Goal: Task Accomplishment & Management: Use online tool/utility

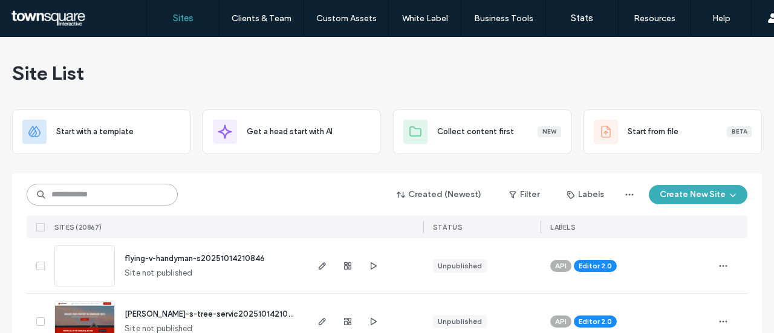
click at [126, 197] on input at bounding box center [102, 195] width 151 height 22
type input "*******"
click at [325, 262] on span "button" at bounding box center [322, 266] width 15 height 15
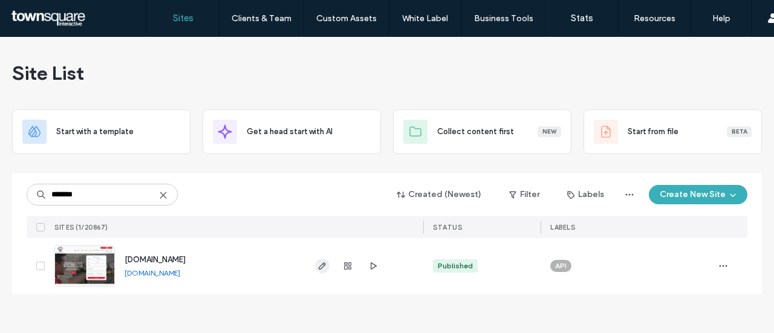
type input "*******"
click at [322, 266] on icon "button" at bounding box center [323, 266] width 10 height 10
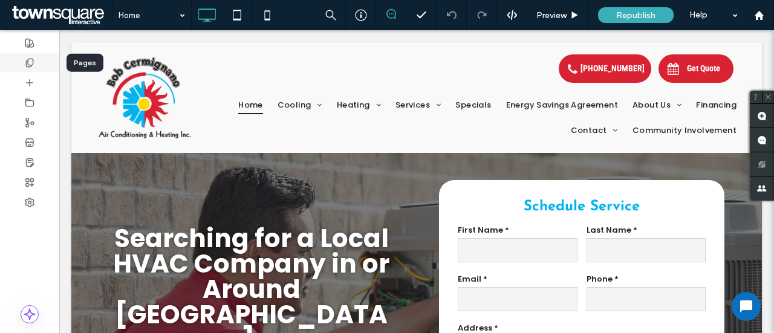
click at [24, 54] on div at bounding box center [29, 63] width 59 height 20
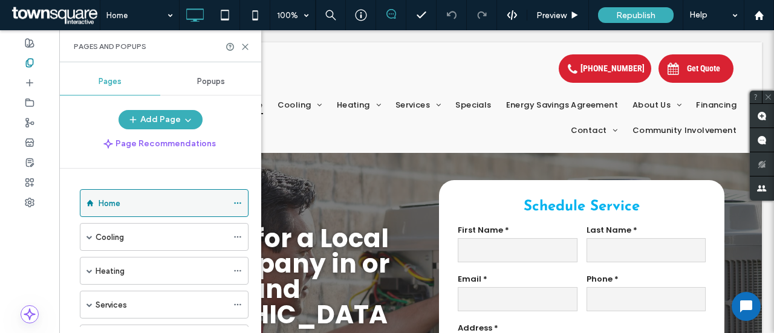
scroll to position [321, 0]
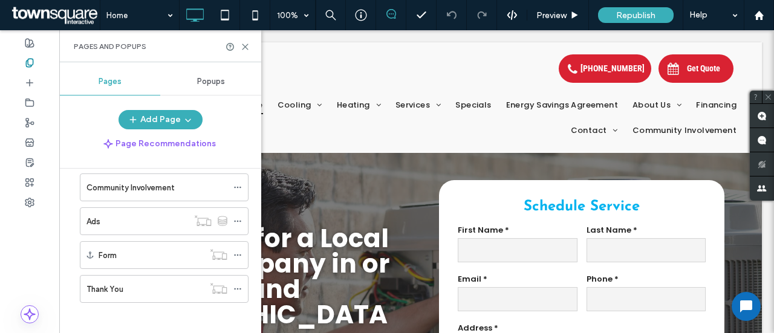
click at [128, 191] on div "Community Involvement" at bounding box center [157, 187] width 141 height 27
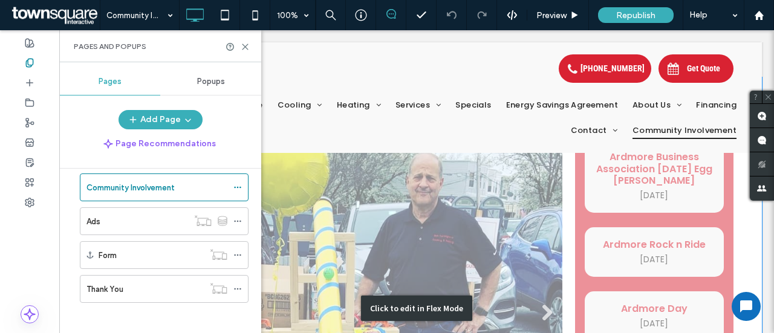
scroll to position [176, 0]
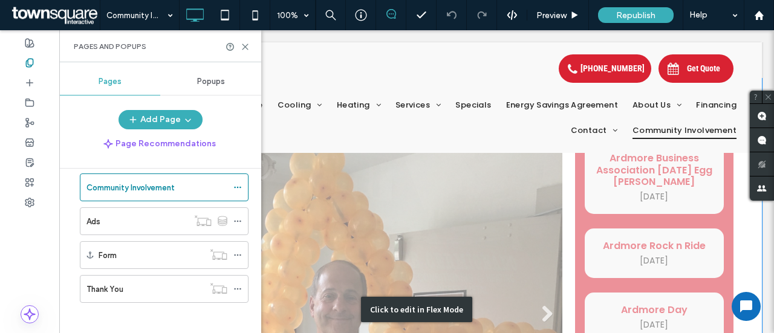
click at [669, 184] on div "Click to edit in Flex Mode" at bounding box center [416, 310] width 691 height 463
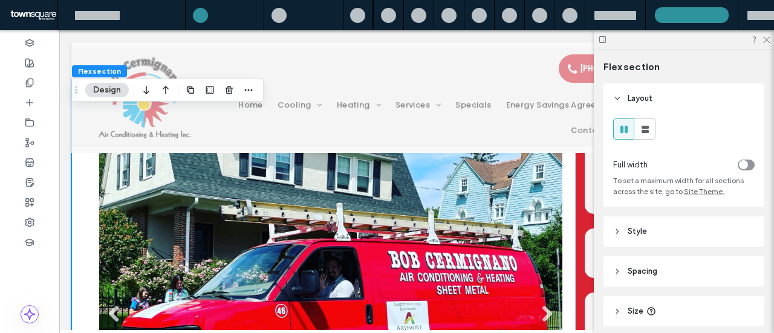
click at [643, 189] on span "To set a maximum width for all sections across the site, go to Site Theme." at bounding box center [678, 186] width 131 height 20
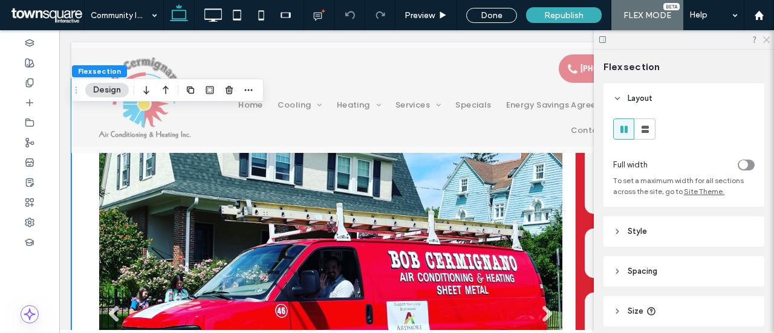
click at [765, 36] on icon at bounding box center [766, 39] width 8 height 8
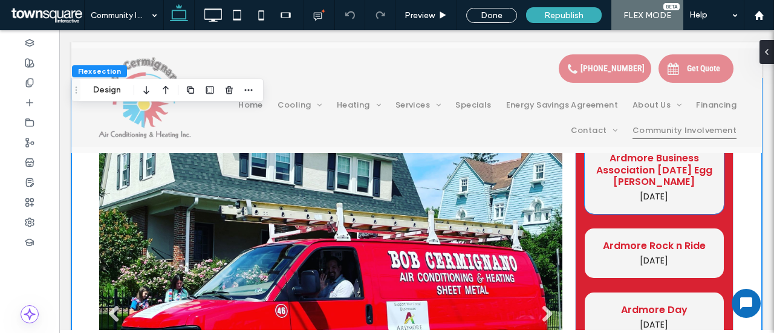
click at [645, 191] on span "[DATE]" at bounding box center [654, 197] width 28 height 12
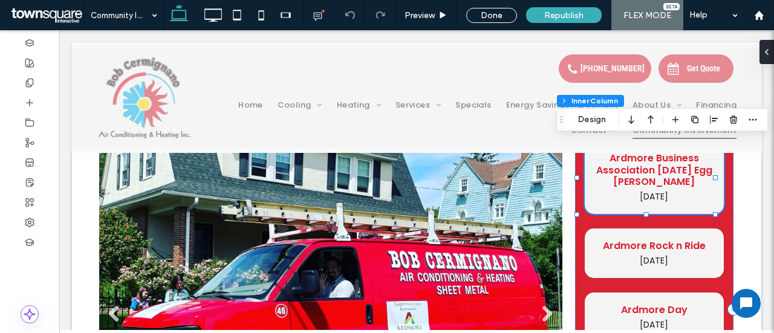
click at [645, 191] on span "[DATE]" at bounding box center [654, 197] width 28 height 12
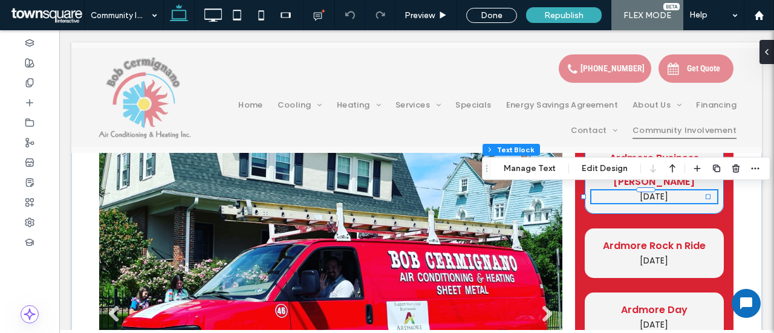
click at [645, 191] on span "[DATE]" at bounding box center [654, 197] width 28 height 12
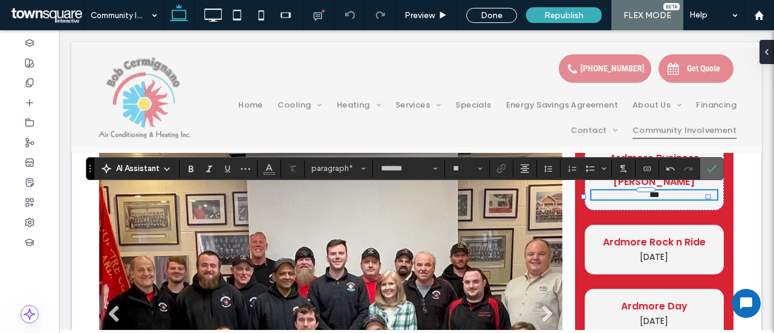
click at [708, 169] on icon "Confirm" at bounding box center [712, 169] width 10 height 10
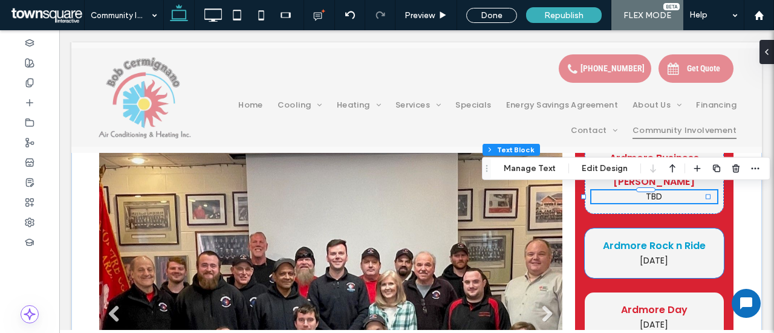
click at [648, 241] on link "Ardmore Rock n Ride" at bounding box center [654, 246] width 103 height 14
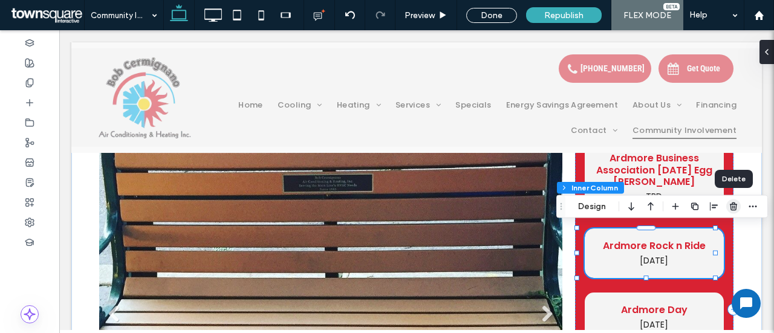
click at [730, 204] on icon "button" at bounding box center [734, 207] width 10 height 10
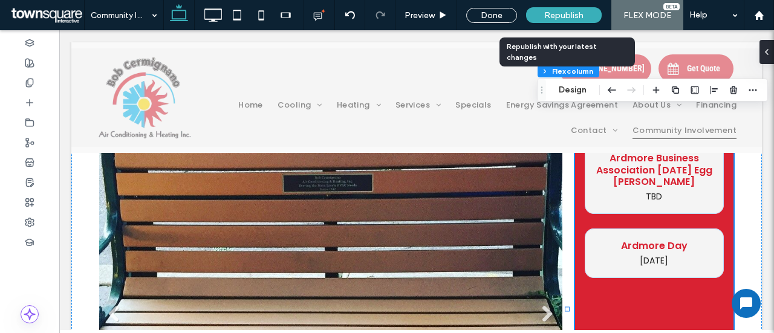
click at [568, 13] on span "Republish" at bounding box center [564, 15] width 39 height 10
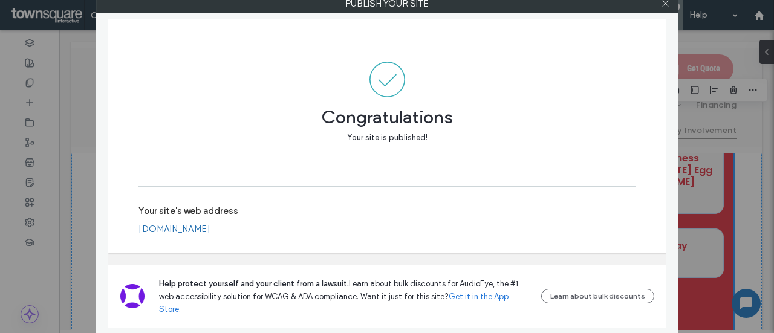
click at [664, 2] on icon at bounding box center [665, 3] width 9 height 9
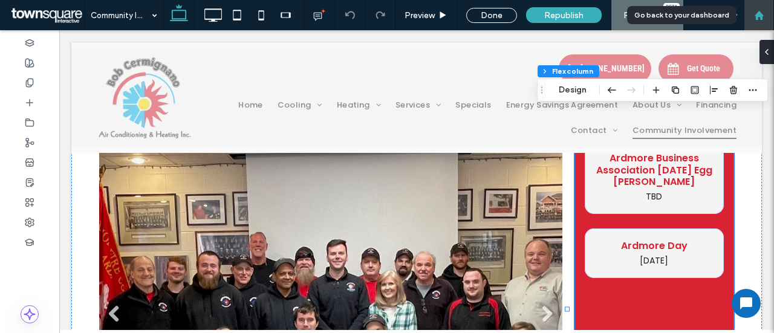
click at [756, 15] on use at bounding box center [758, 14] width 9 height 9
